Goal: Task Accomplishment & Management: Use online tool/utility

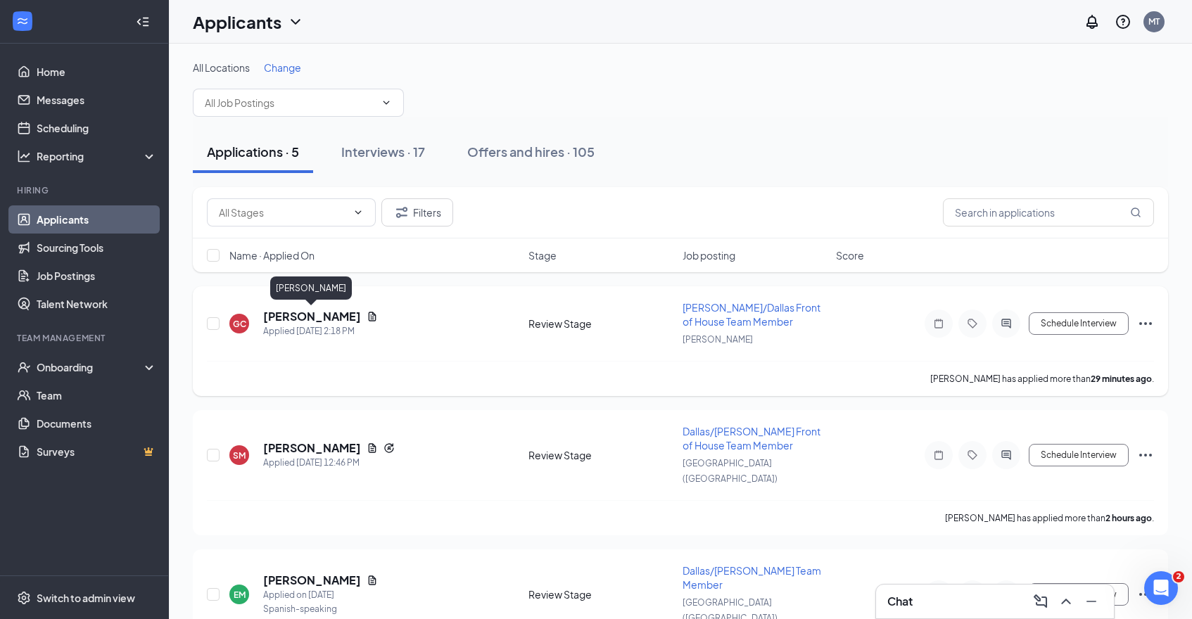
click at [341, 309] on h5 "[PERSON_NAME]" at bounding box center [312, 316] width 98 height 15
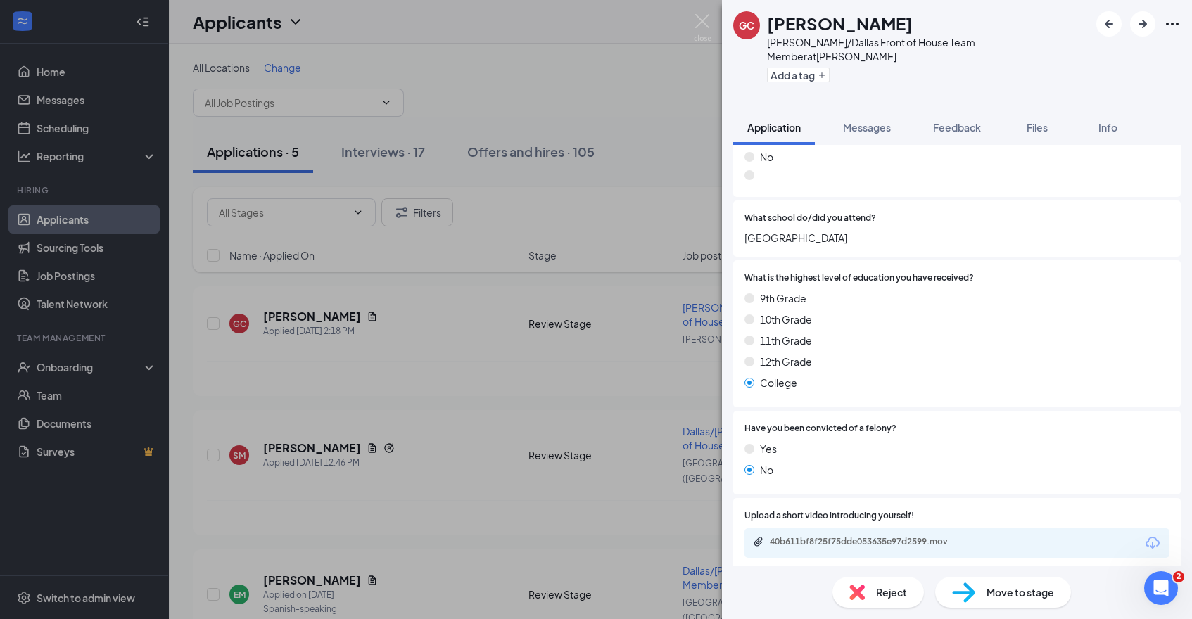
scroll to position [1310, 0]
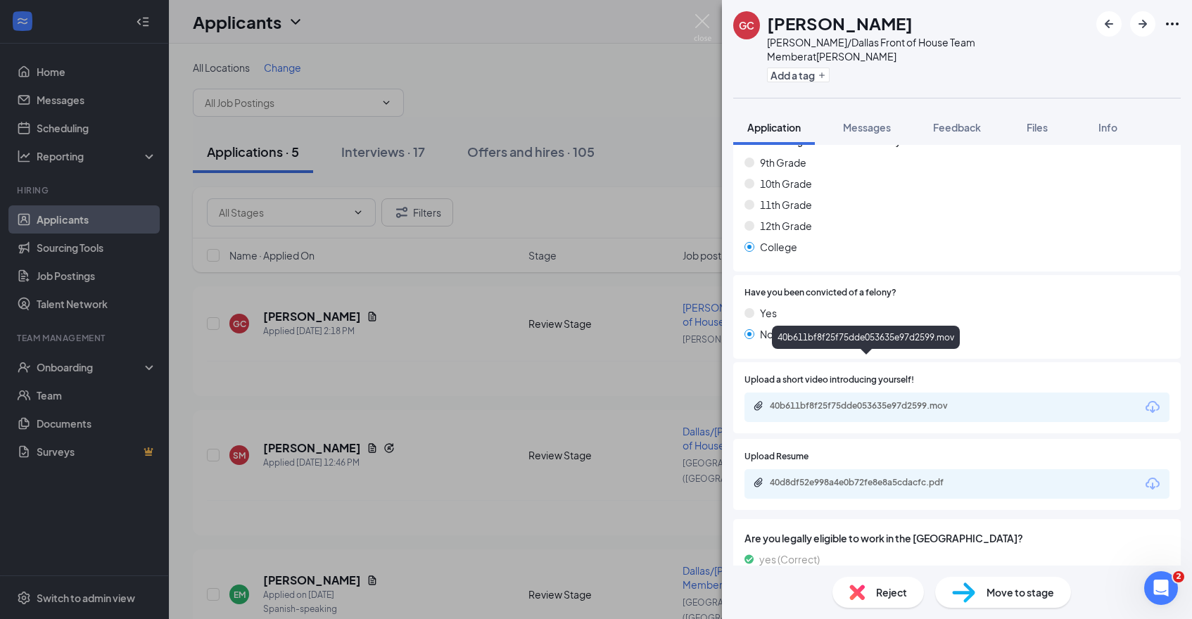
click at [931, 400] on div "40b611bf8f25f75dde053635e97d2599.mov" at bounding box center [868, 405] width 197 height 11
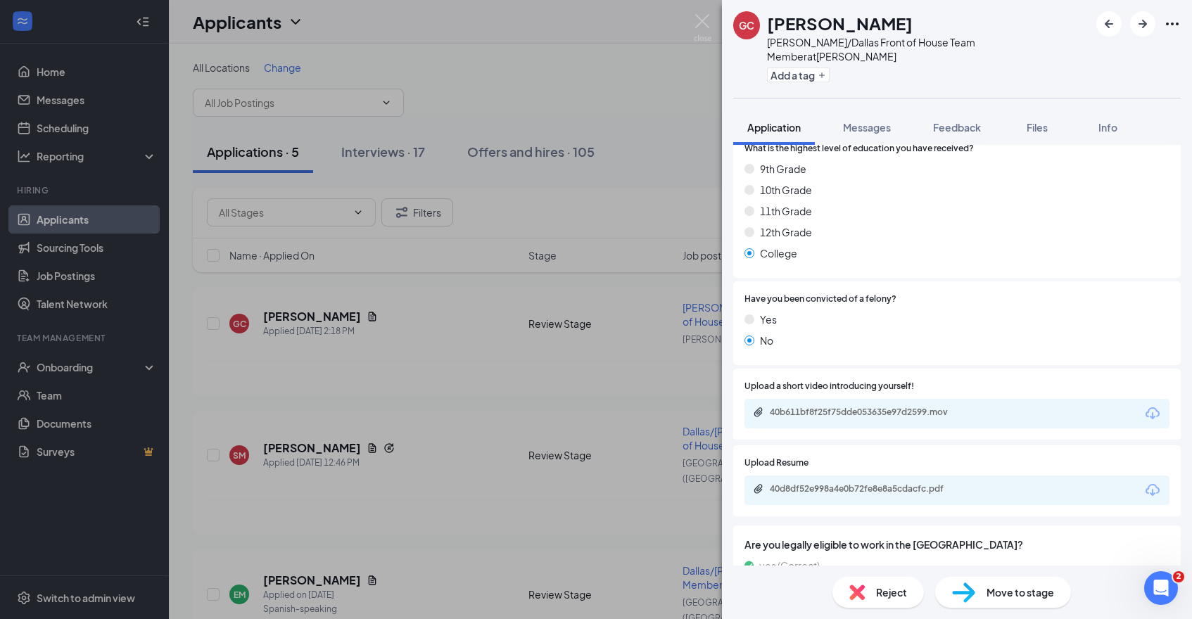
click at [1013, 598] on span "Move to stage" at bounding box center [1020, 592] width 68 height 15
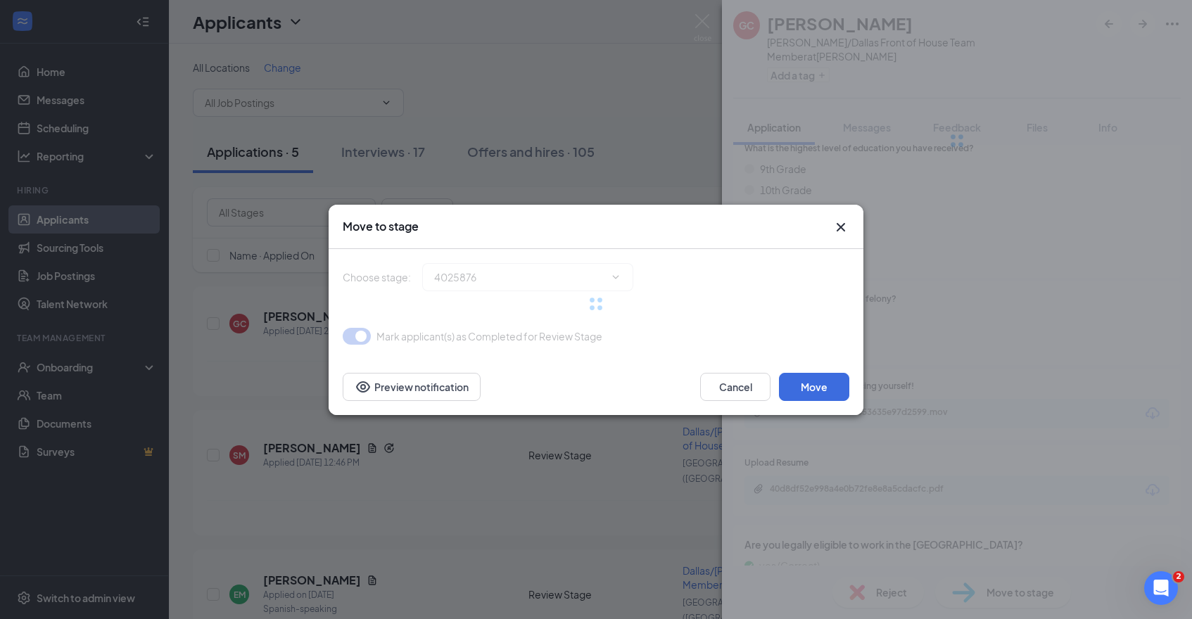
type input "Onsite Interview (next stage)"
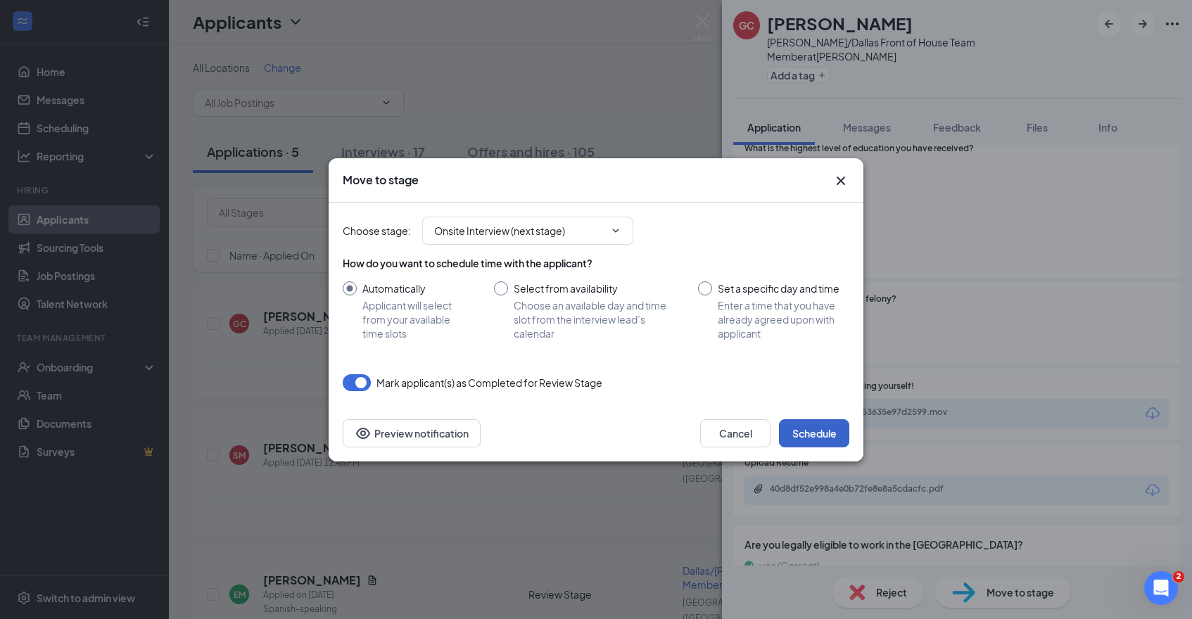
click at [812, 437] on button "Schedule" at bounding box center [814, 433] width 70 height 28
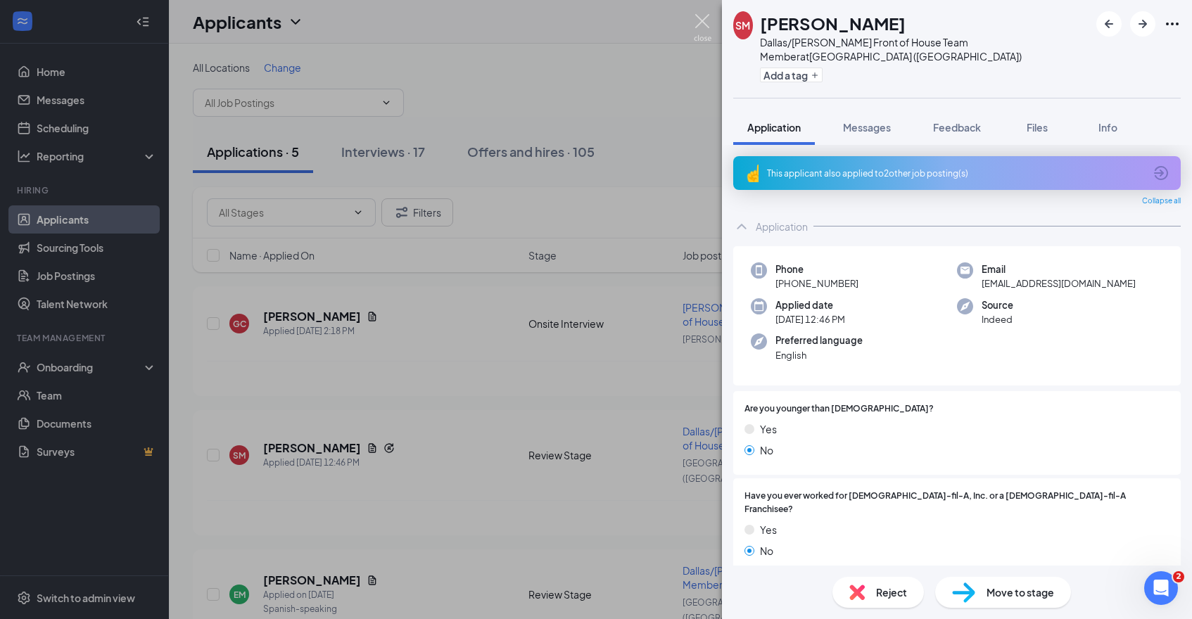
click at [701, 23] on img at bounding box center [703, 27] width 18 height 27
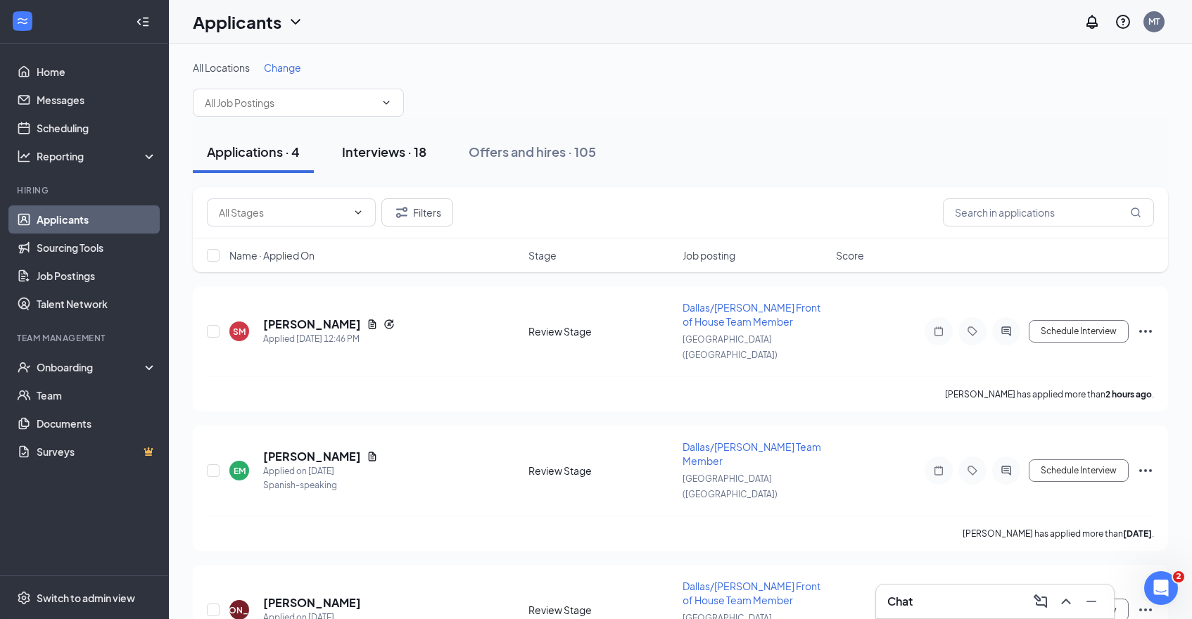
click at [388, 158] on div "Interviews · 18" at bounding box center [384, 152] width 84 height 18
